Goal: Navigation & Orientation: Find specific page/section

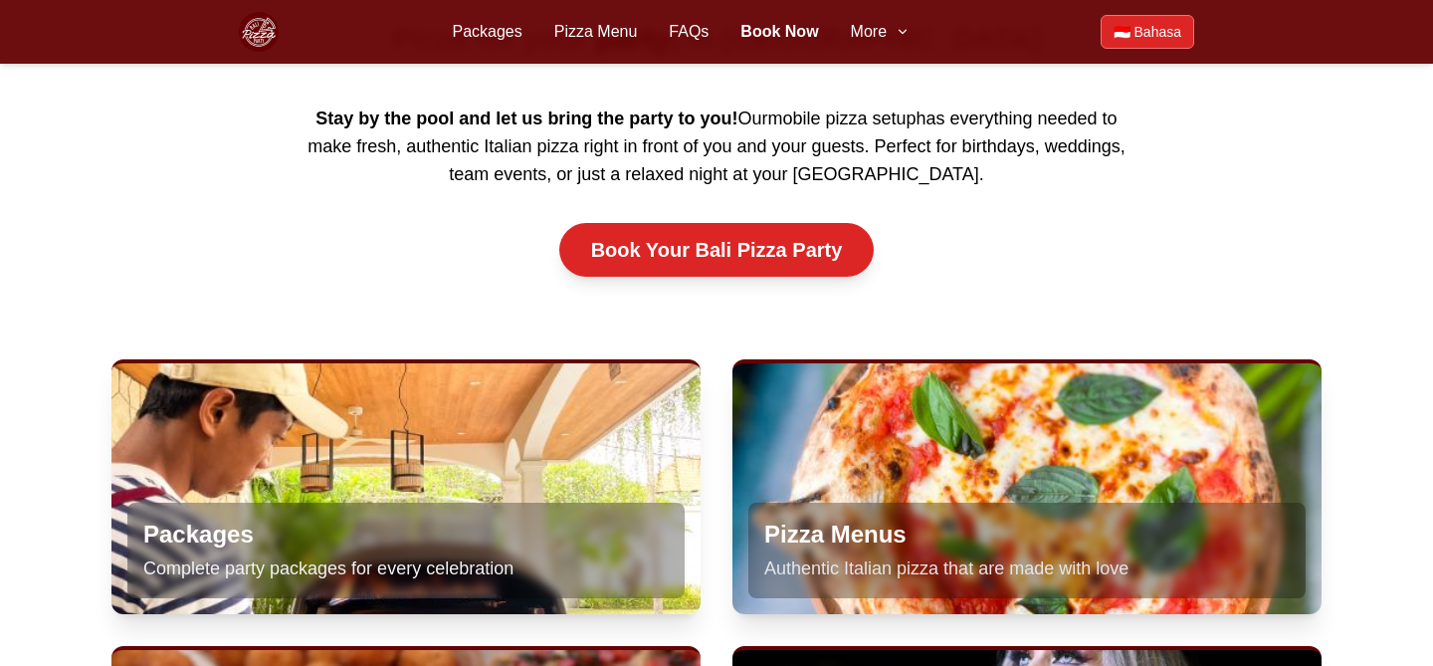
scroll to position [804, 0]
click at [479, 25] on link "Packages" at bounding box center [487, 32] width 70 height 24
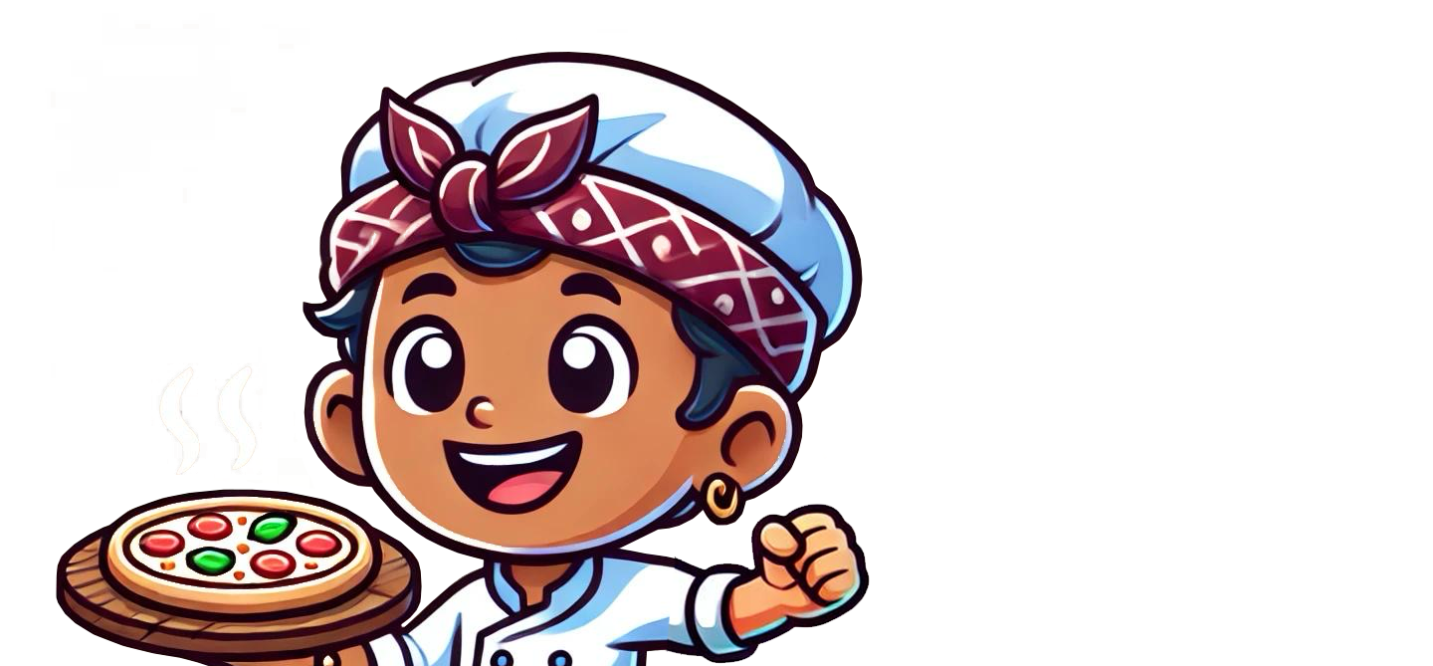
scroll to position [513, 0]
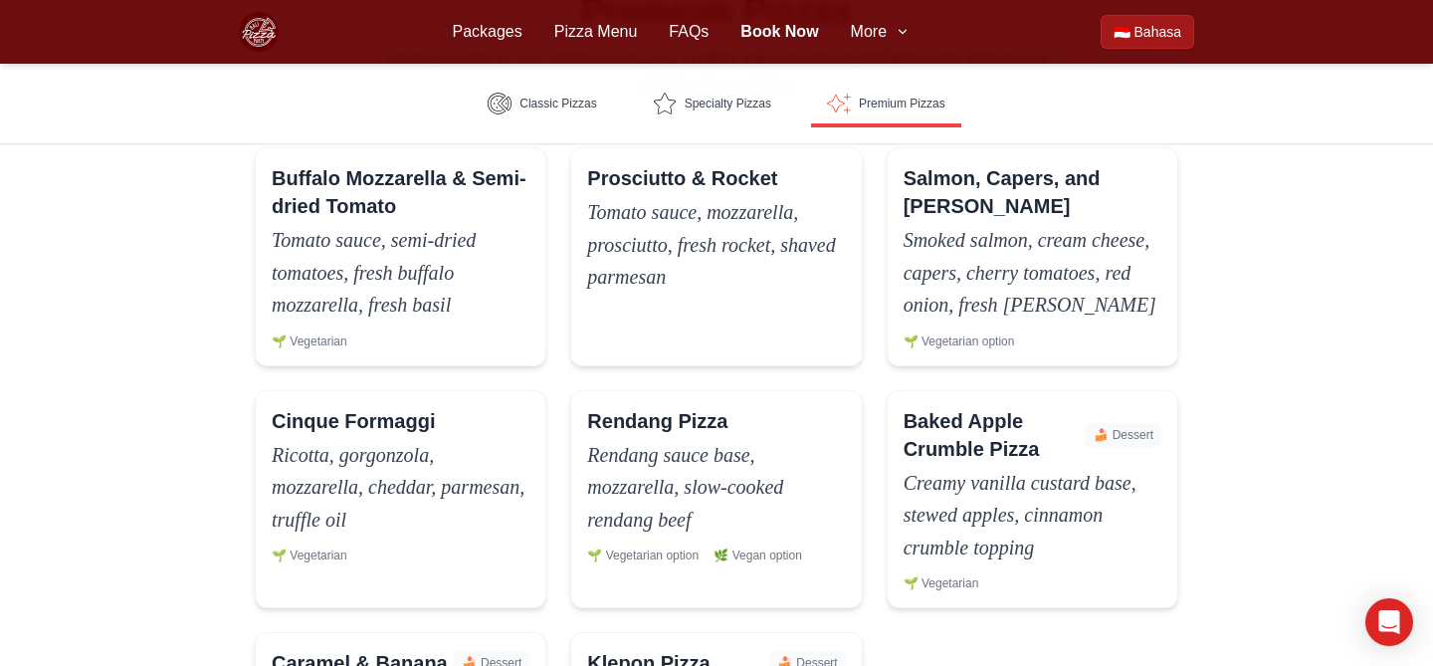
scroll to position [2278, 0]
